Goal: Task Accomplishment & Management: Manage account settings

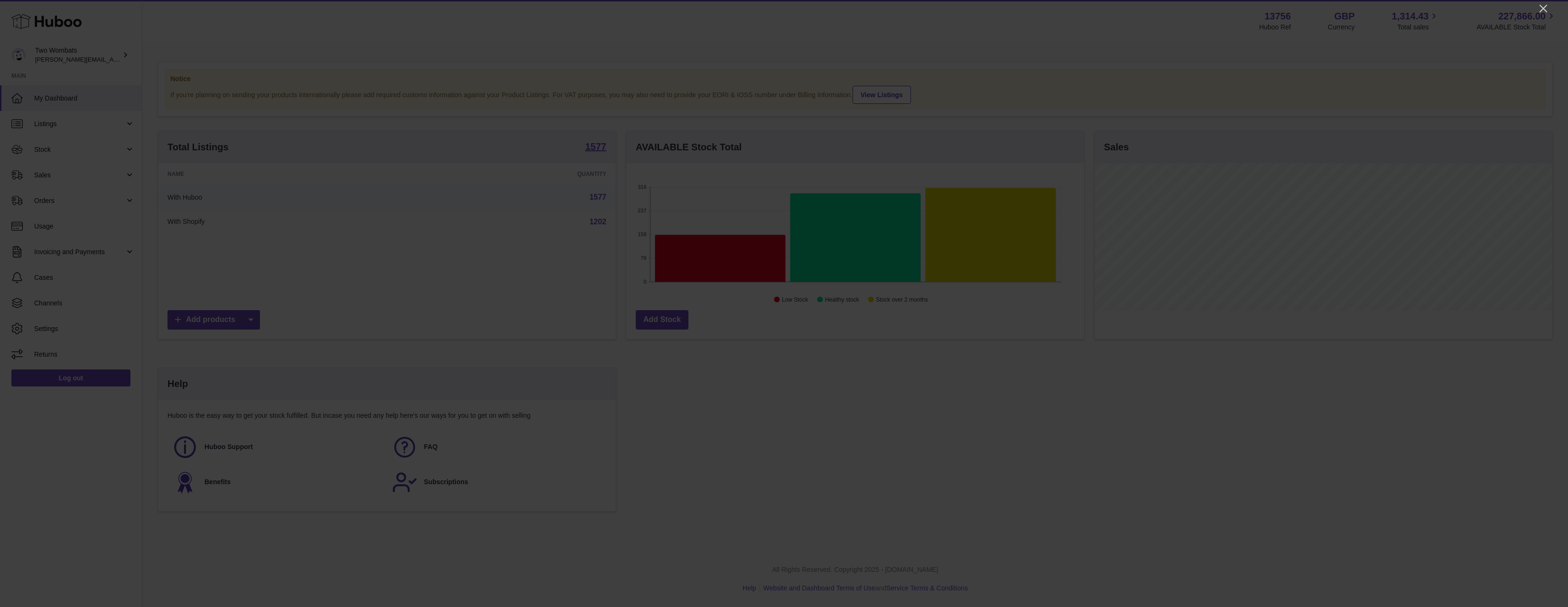
scroll to position [148, 458]
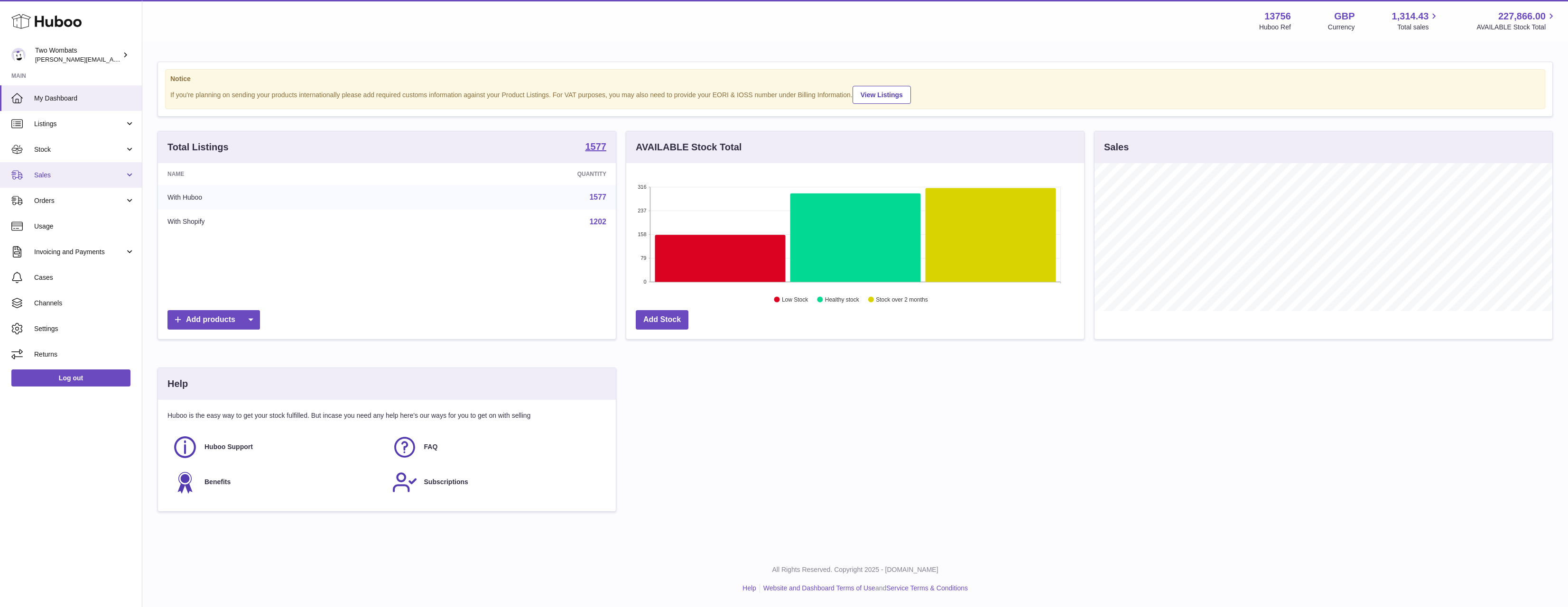
click at [51, 179] on span "Sales" at bounding box center [79, 175] width 91 height 9
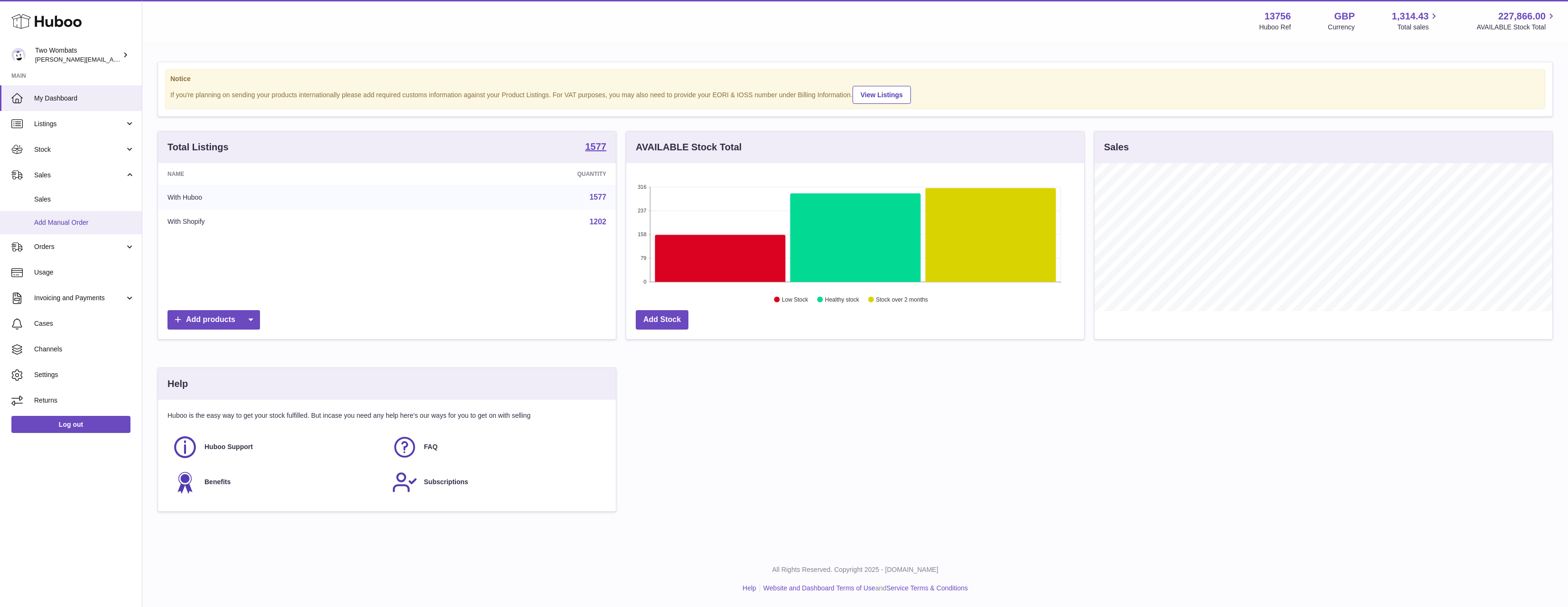
click at [60, 213] on link "Add Manual Order" at bounding box center [71, 223] width 142 height 23
click at [63, 199] on span "Sales" at bounding box center [84, 199] width 100 height 9
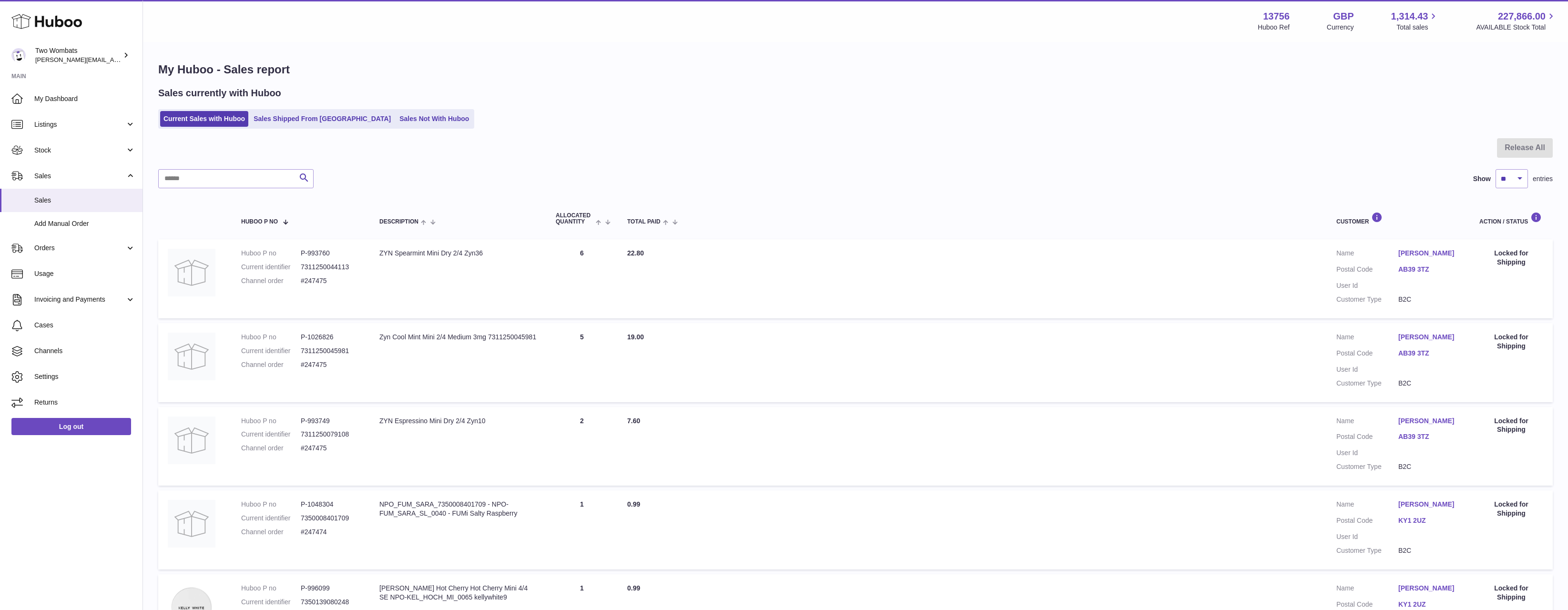
click at [374, 128] on ul "Current Sales with Huboo Sales Shipped From Huboo Sales Not With Huboo" at bounding box center [316, 119] width 316 height 20
click at [396, 122] on link "Sales Not With Huboo" at bounding box center [434, 119] width 76 height 16
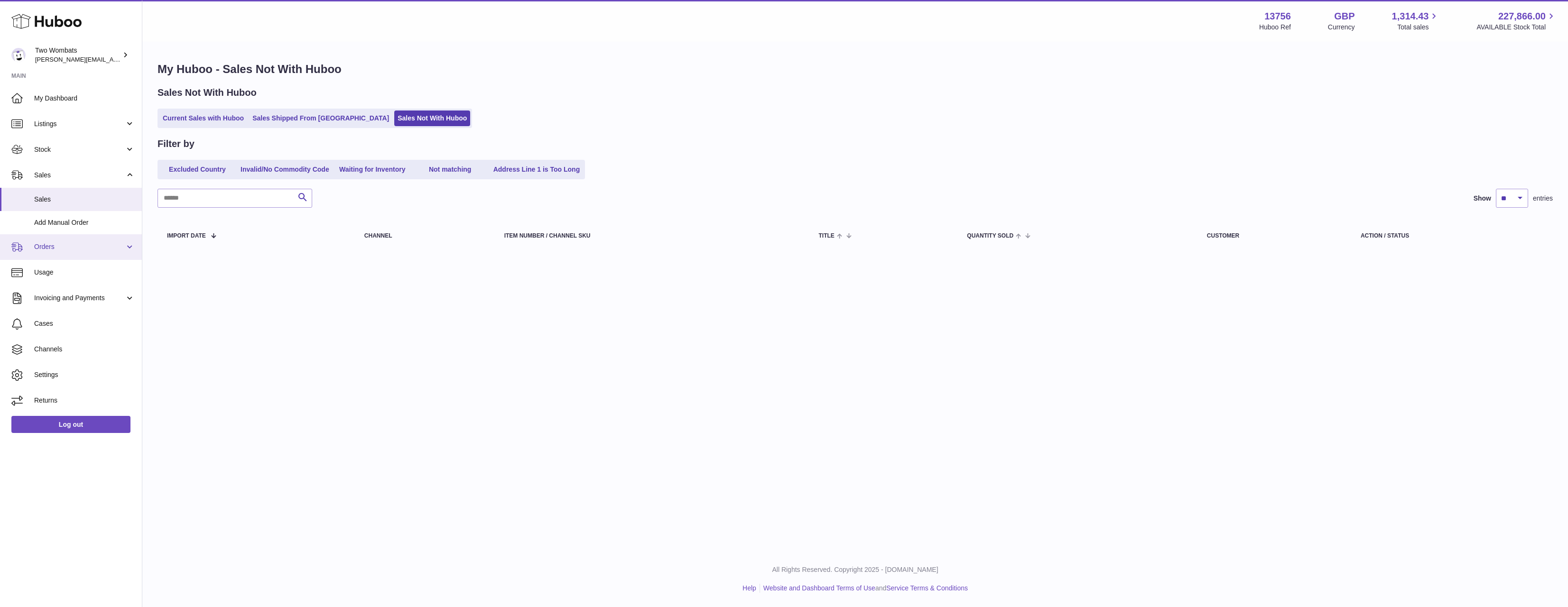
click at [47, 251] on span "Orders" at bounding box center [79, 246] width 91 height 9
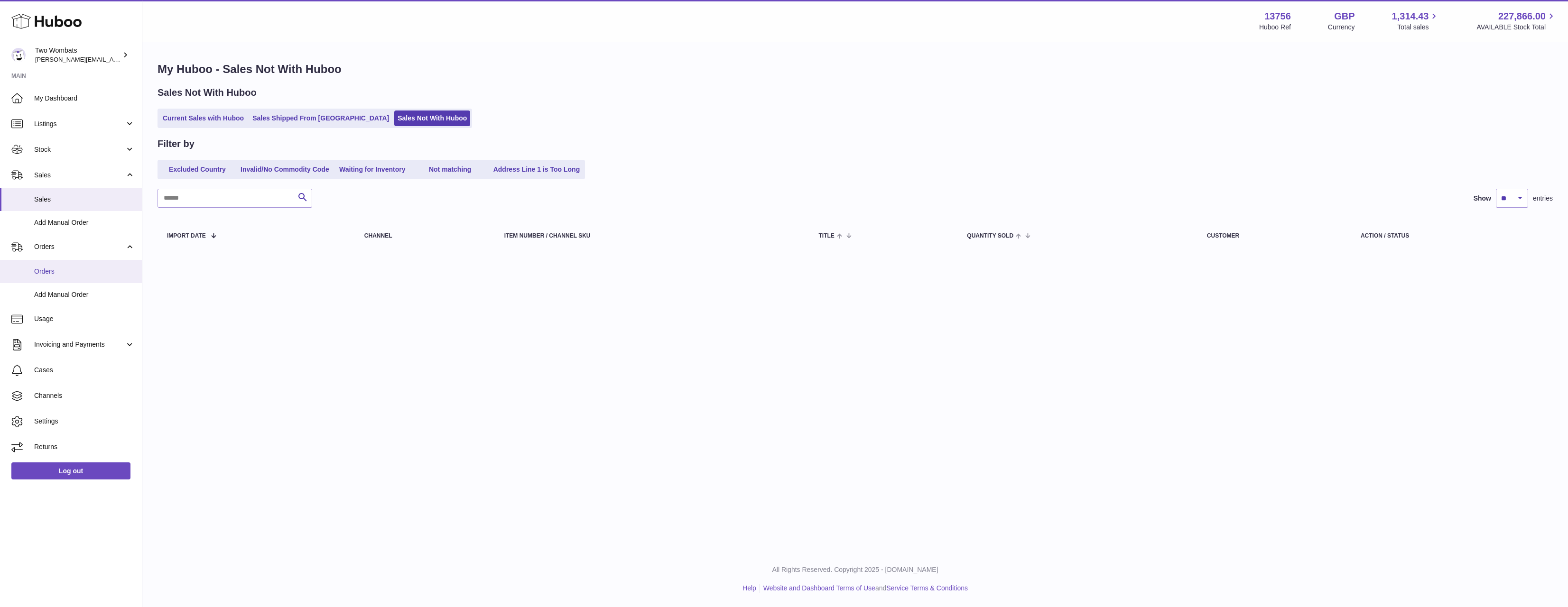
click at [58, 272] on span "Orders" at bounding box center [84, 271] width 100 height 9
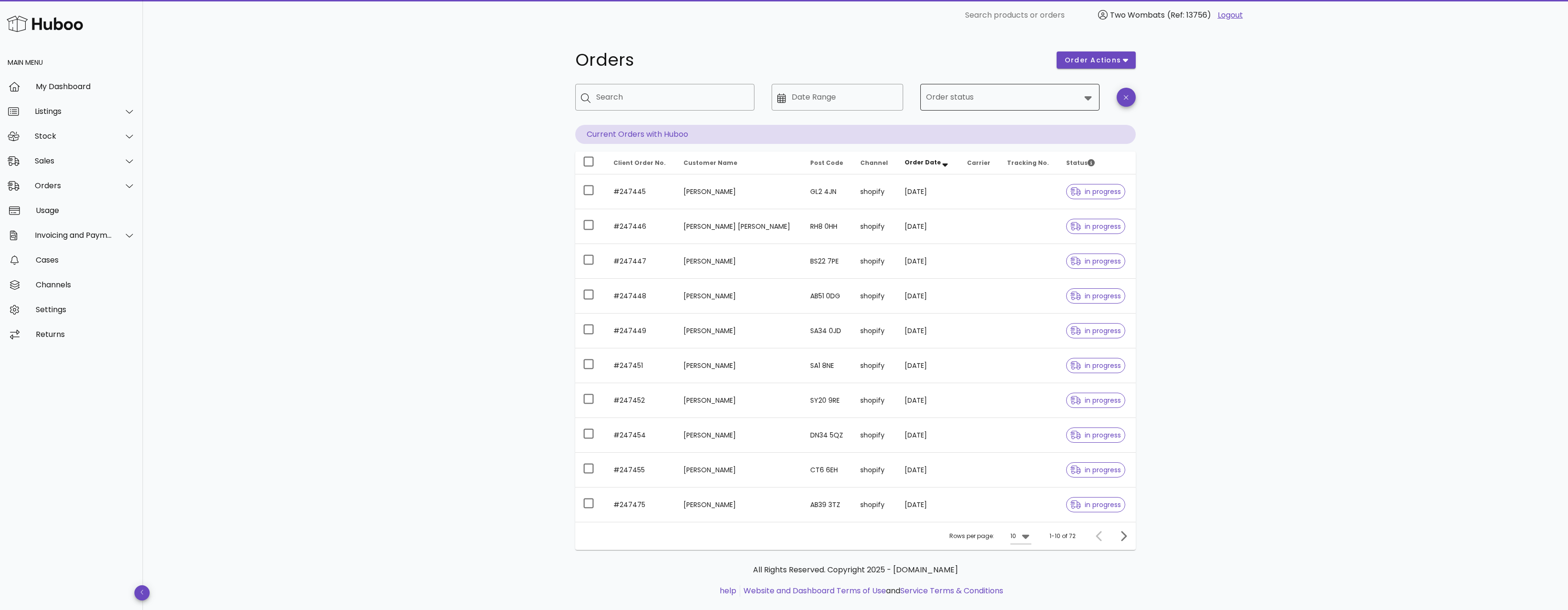
click at [1021, 105] on div at bounding box center [1003, 97] width 155 height 23
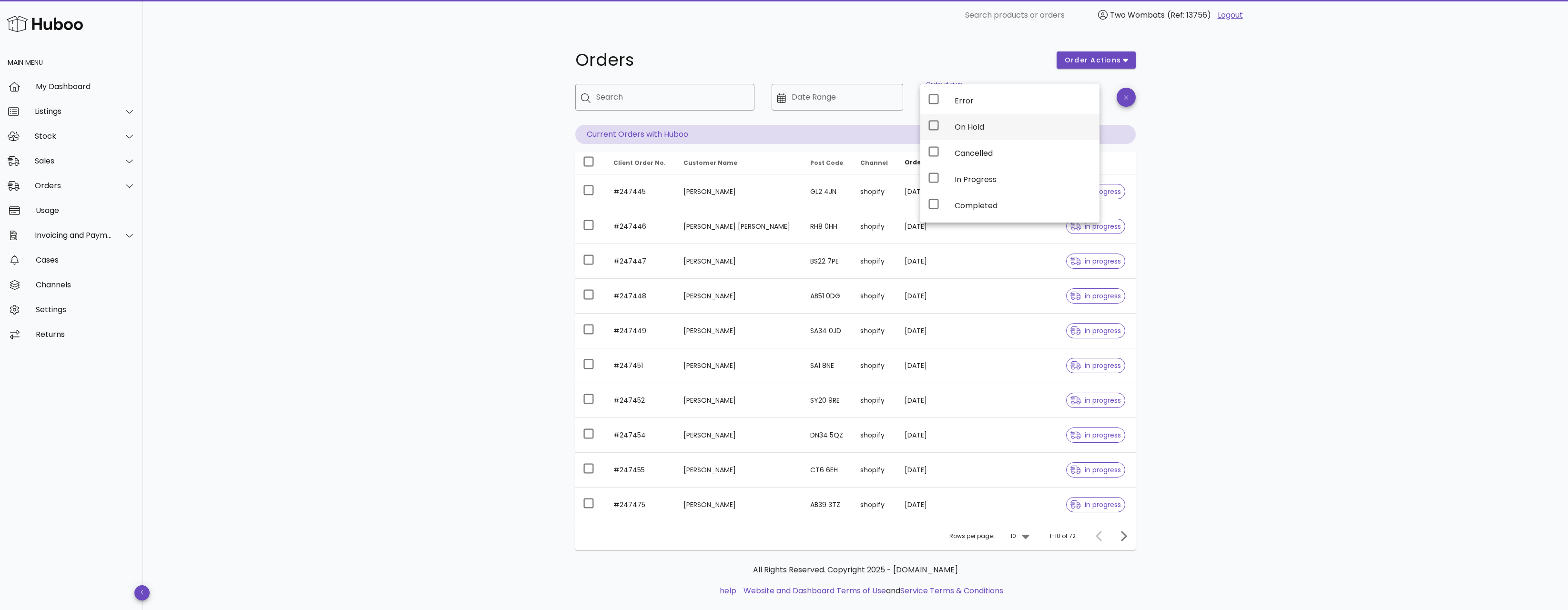
click at [991, 136] on div "On Hold" at bounding box center [1023, 127] width 137 height 21
click at [1263, 169] on div "Orders order actions ​ Search ​ Date Range ​ Order status On Hold Current Order…" at bounding box center [856, 329] width 1425 height 597
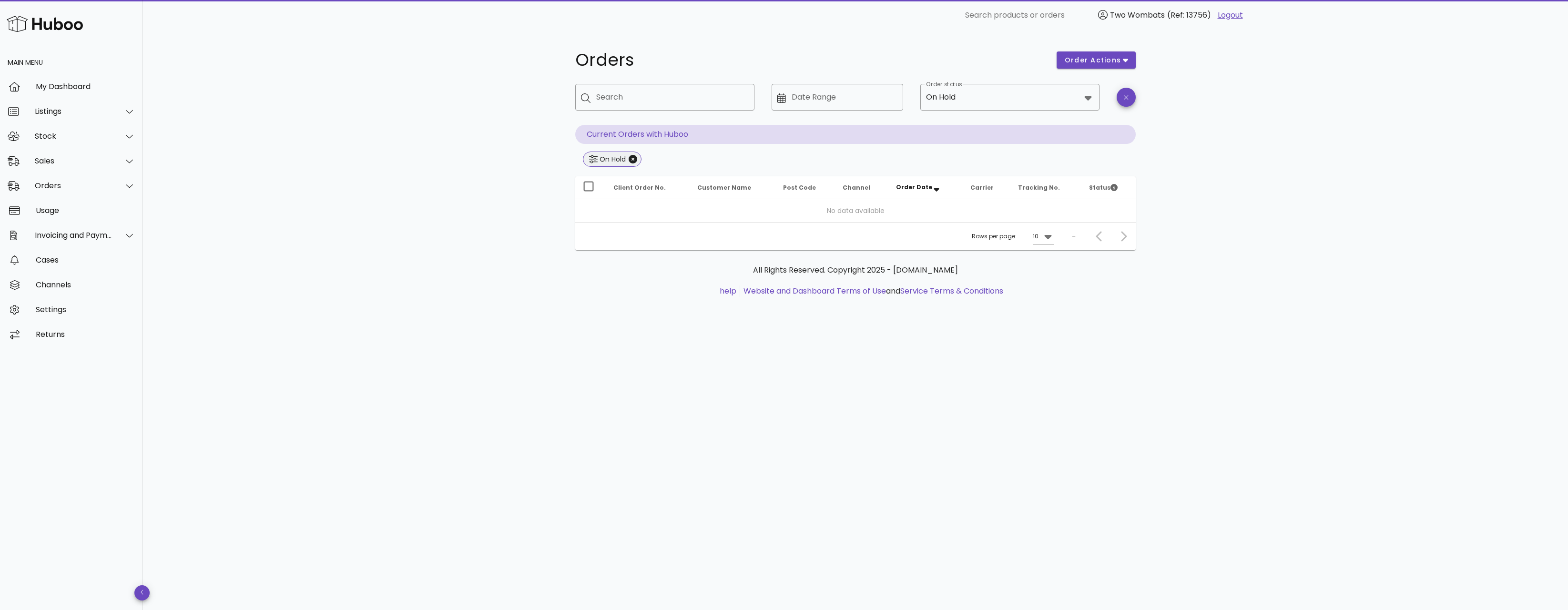
click at [632, 163] on span "On Hold" at bounding box center [612, 159] width 46 height 14
click at [955, 107] on div "On Hold" at bounding box center [1003, 97] width 155 height 23
click at [633, 161] on icon "Close" at bounding box center [633, 159] width 9 height 9
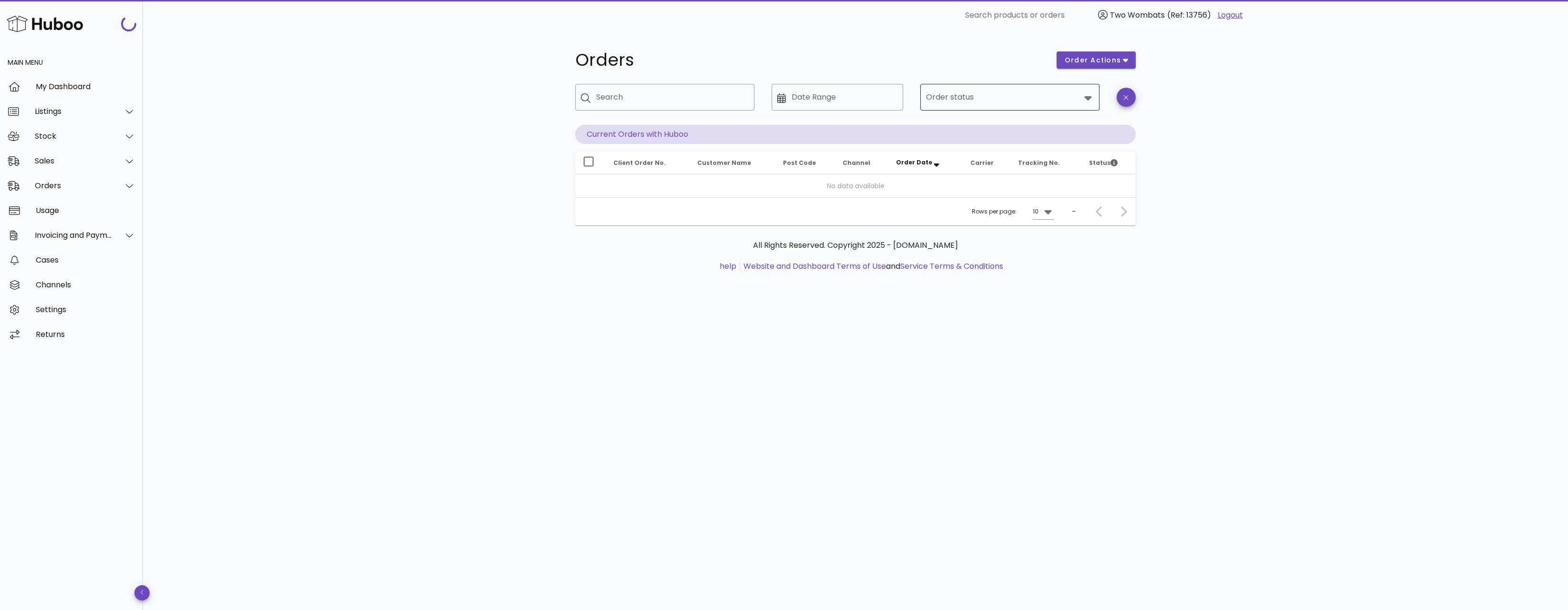
click at [935, 94] on input "Order status" at bounding box center [1003, 97] width 155 height 15
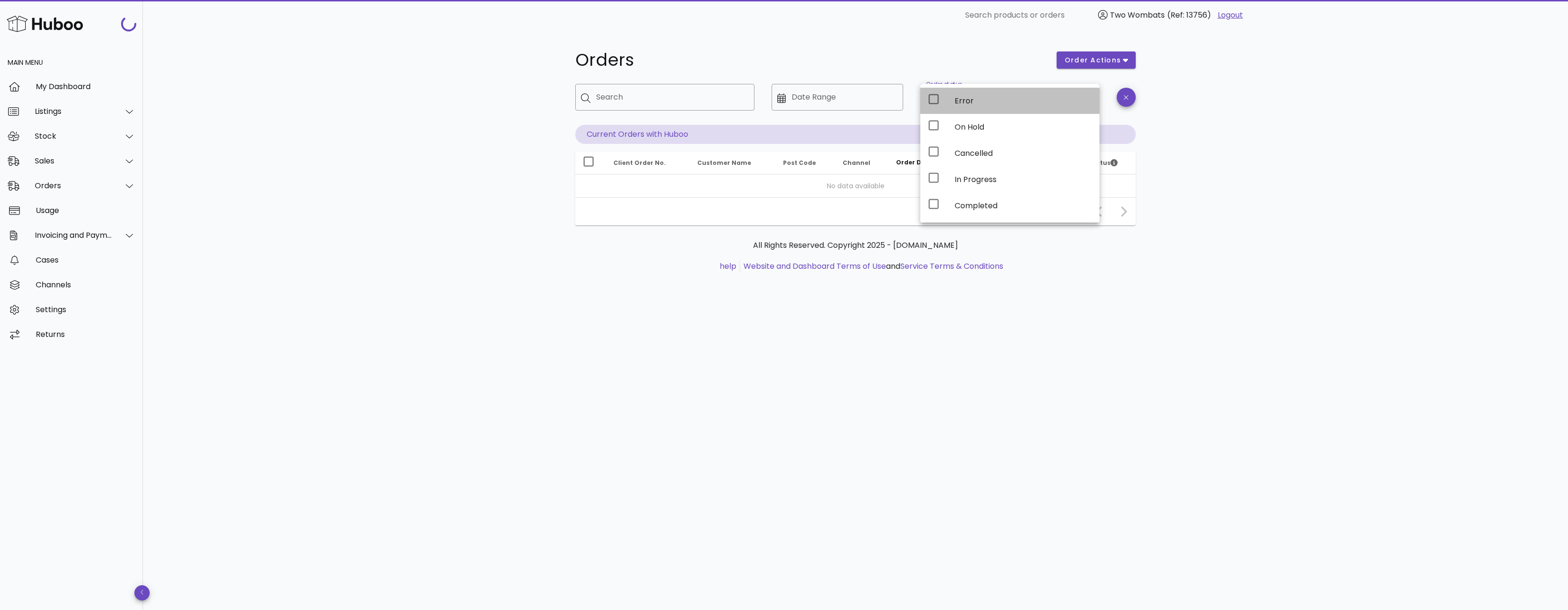
click at [952, 103] on div "Error" at bounding box center [1010, 100] width 179 height 26
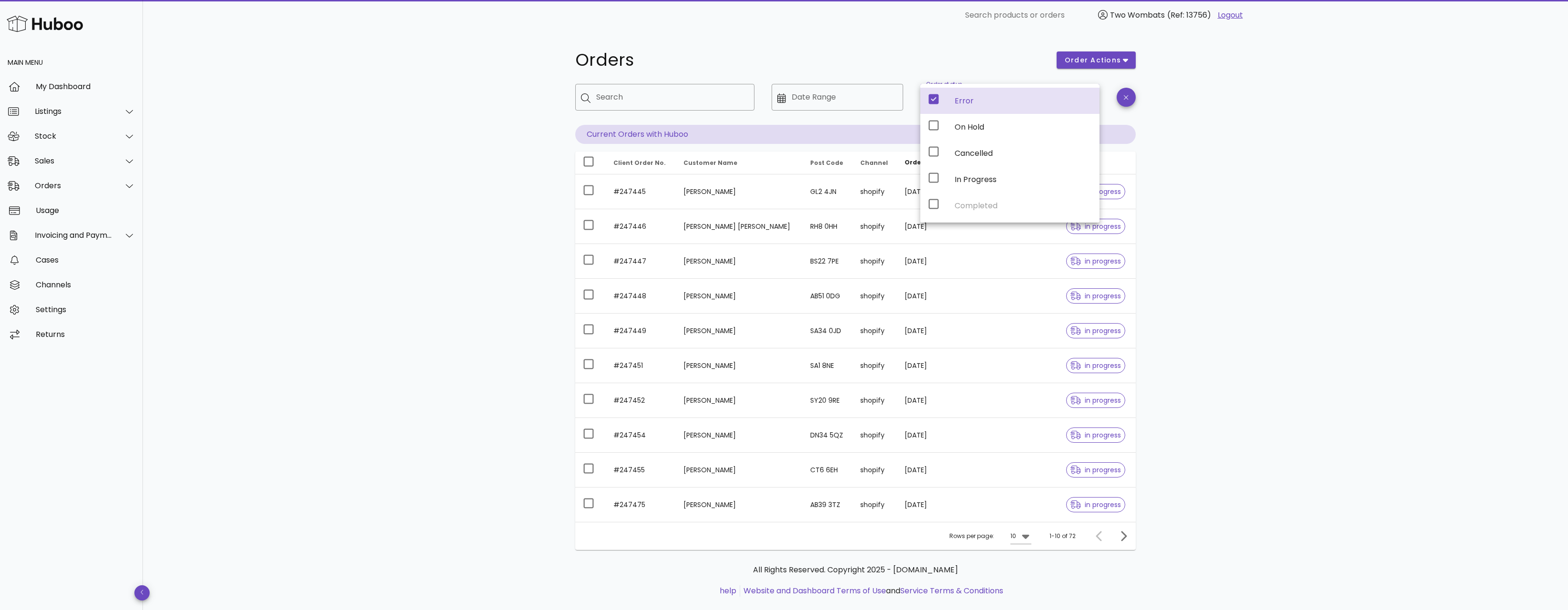
drag, startPoint x: 390, startPoint y: 335, endPoint x: 388, endPoint y: 329, distance: 6.3
click at [389, 331] on div "Orders order actions ​ Search ​ Date Range ​ Order status Error Current Orders …" at bounding box center [856, 329] width 1425 height 597
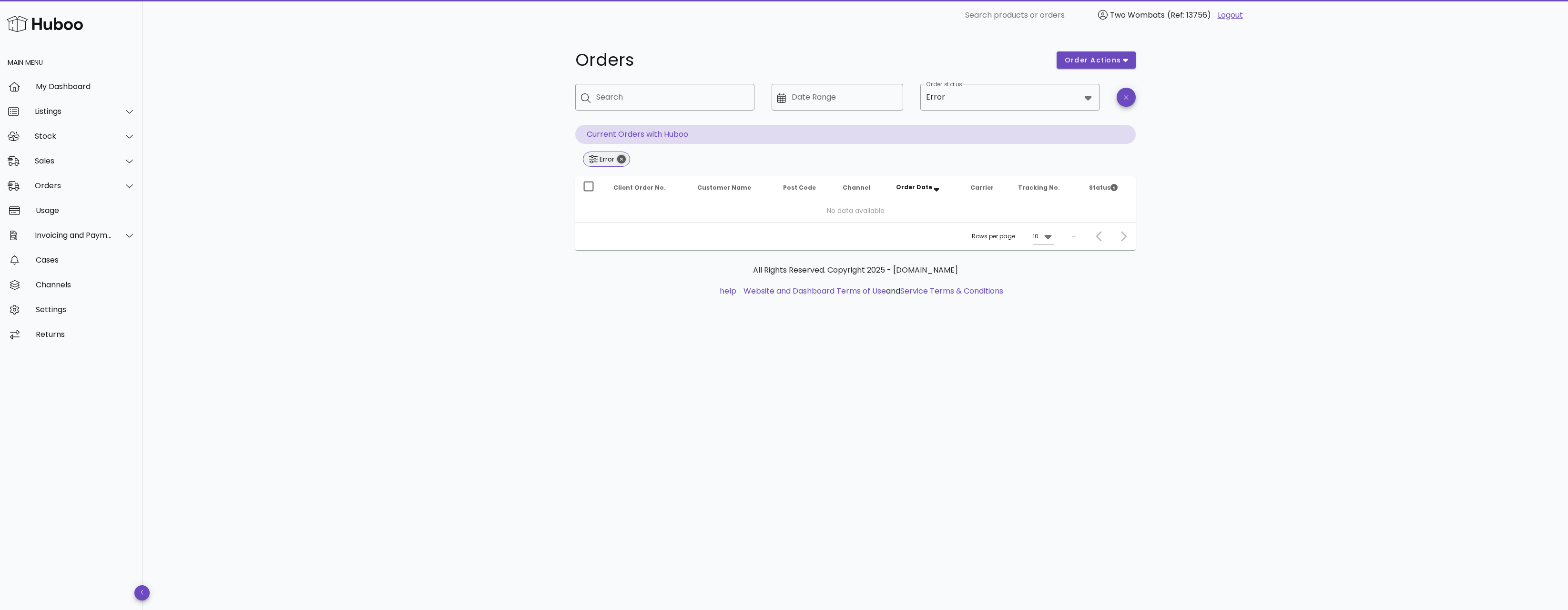
click at [624, 158] on icon "Close" at bounding box center [621, 159] width 9 height 9
